Goal: Task Accomplishment & Management: Manage account settings

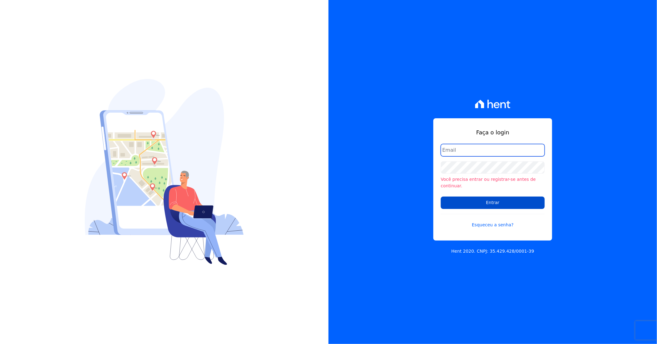
type input "[PERSON_NAME][EMAIL_ADDRESS][DOMAIN_NAME]"
click at [464, 196] on input "Entrar" at bounding box center [493, 202] width 104 height 12
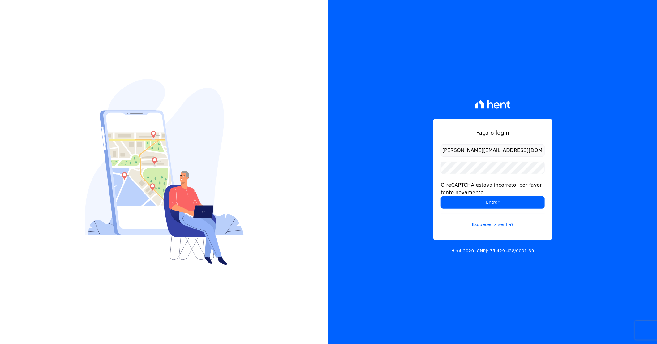
click at [441, 196] on input "Entrar" at bounding box center [493, 202] width 104 height 12
click at [492, 207] on input "Entrar" at bounding box center [493, 202] width 104 height 12
click at [486, 199] on input "Entrar" at bounding box center [493, 202] width 104 height 12
